Goal: Find specific page/section: Find specific page/section

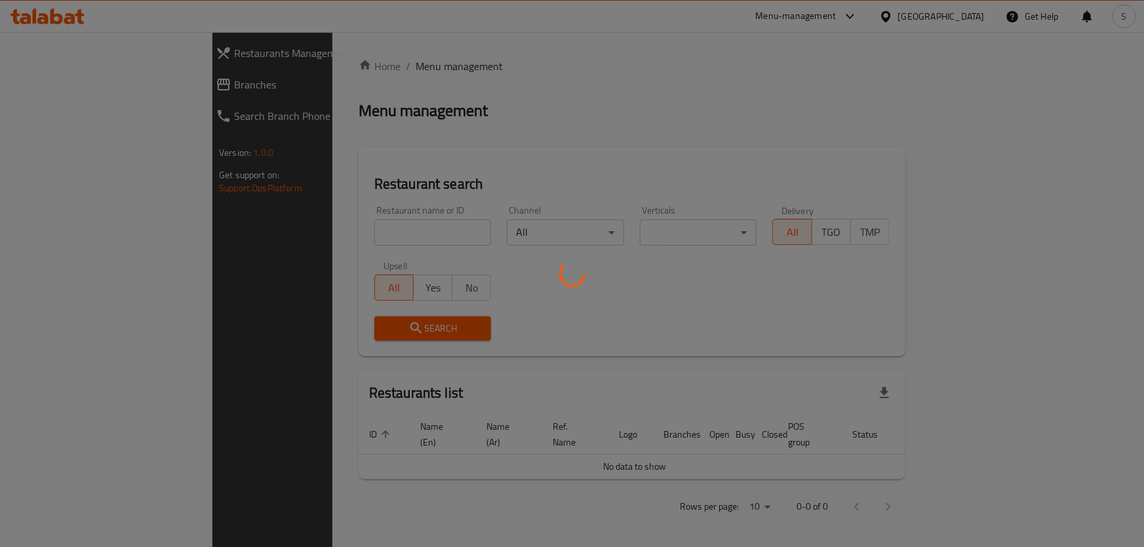
drag, startPoint x: 0, startPoint y: 0, endPoint x: 842, endPoint y: 33, distance: 843.0
click at [867, 16] on div at bounding box center [572, 273] width 1144 height 547
click at [873, 22] on div at bounding box center [572, 273] width 1144 height 547
click at [871, 17] on div at bounding box center [572, 273] width 1144 height 547
click at [858, 15] on div at bounding box center [572, 273] width 1144 height 547
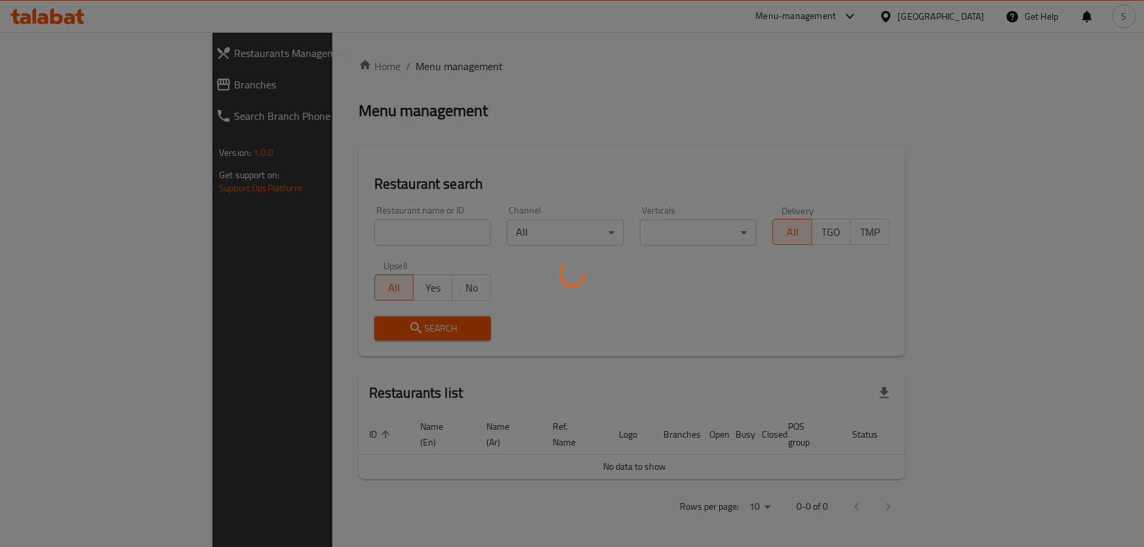
click at [861, 22] on div at bounding box center [572, 273] width 1144 height 547
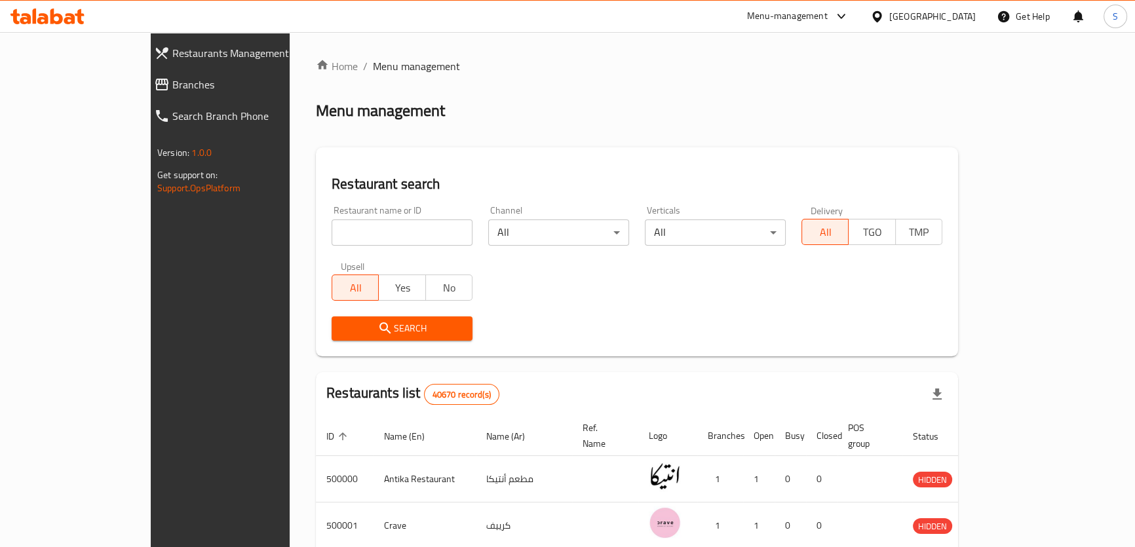
click at [863, 11] on div at bounding box center [567, 273] width 1135 height 547
click at [828, 16] on div "Menu-management" at bounding box center [787, 17] width 81 height 16
click at [806, 117] on div "Restaurant-Management" at bounding box center [779, 114] width 103 height 14
